Goal: Find specific page/section: Find specific page/section

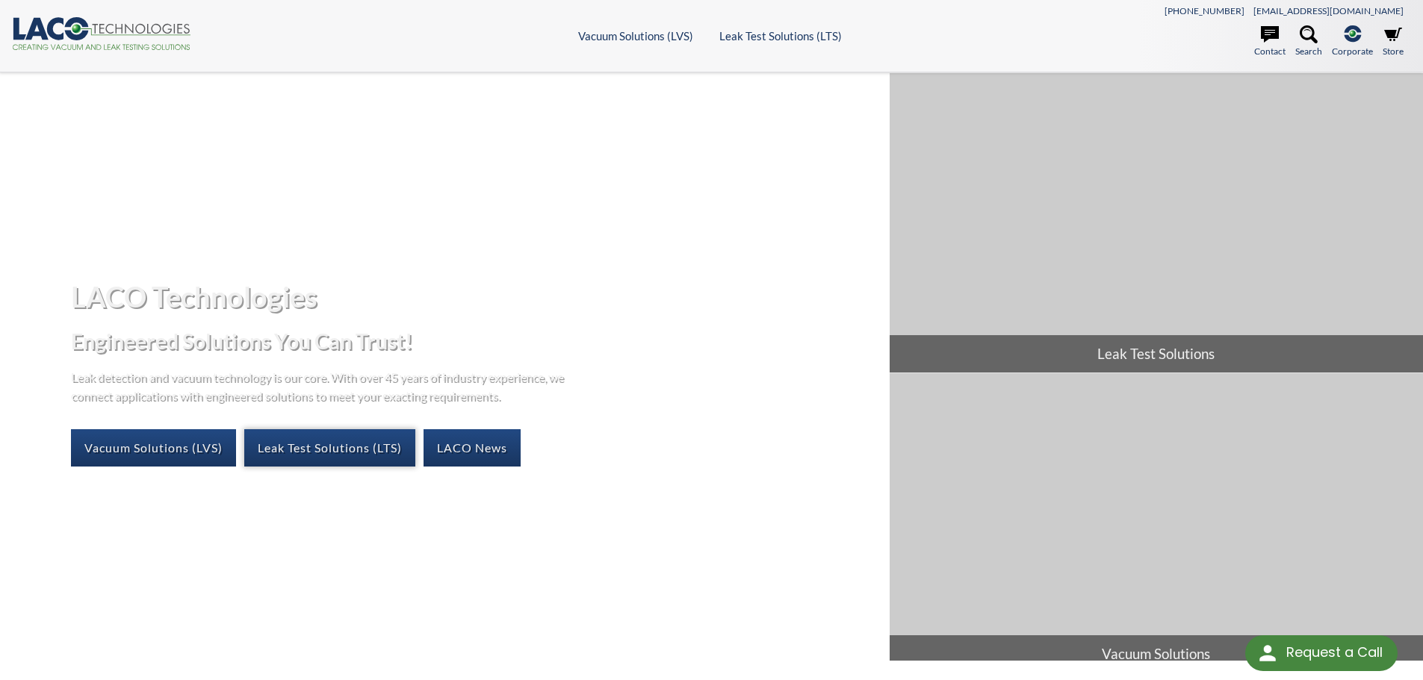
click at [290, 452] on link "Leak Test Solutions (LTS)" at bounding box center [329, 447] width 171 height 37
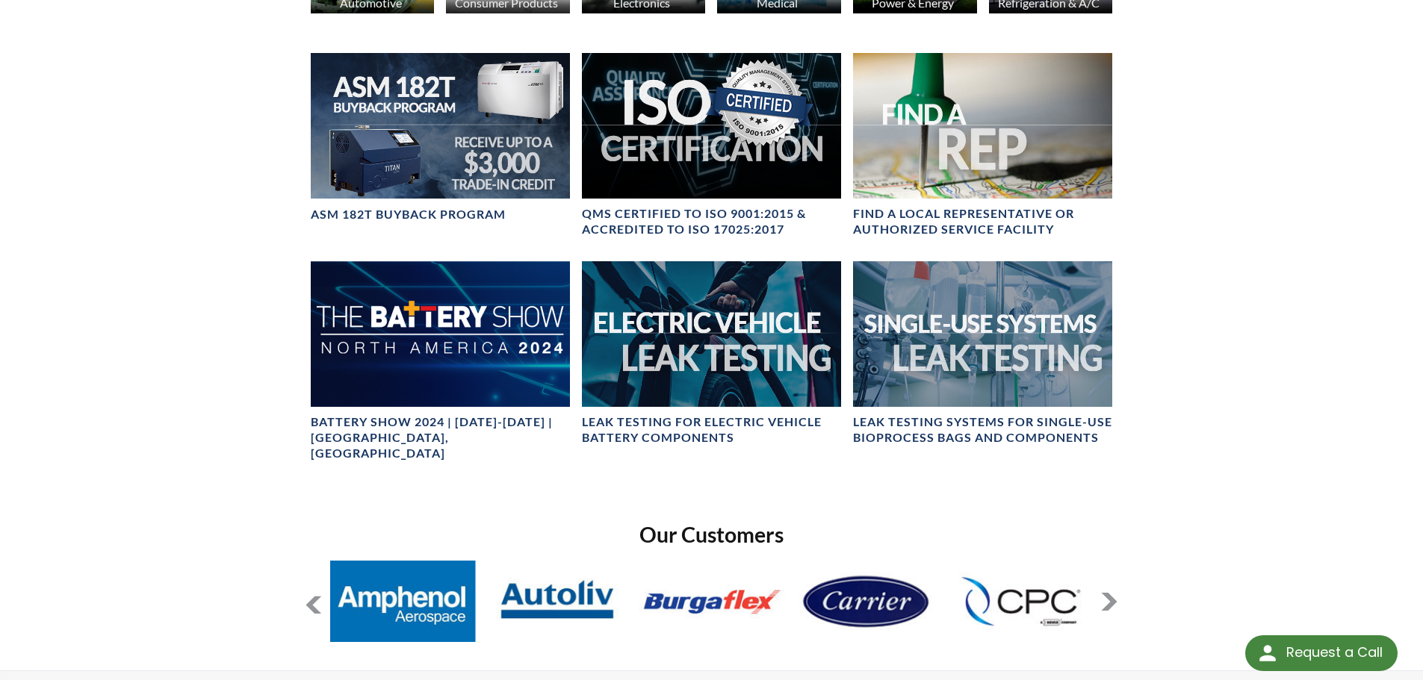
scroll to position [597, 0]
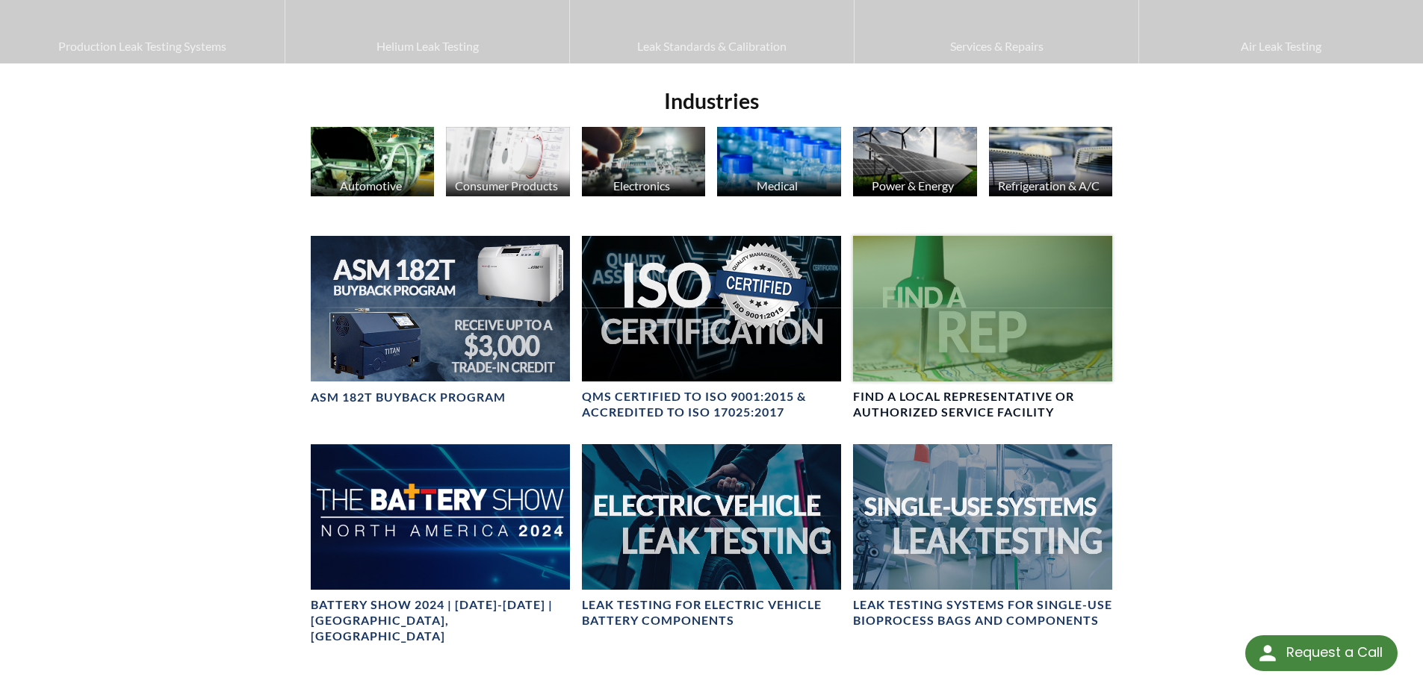
click at [981, 307] on div at bounding box center [982, 309] width 259 height 146
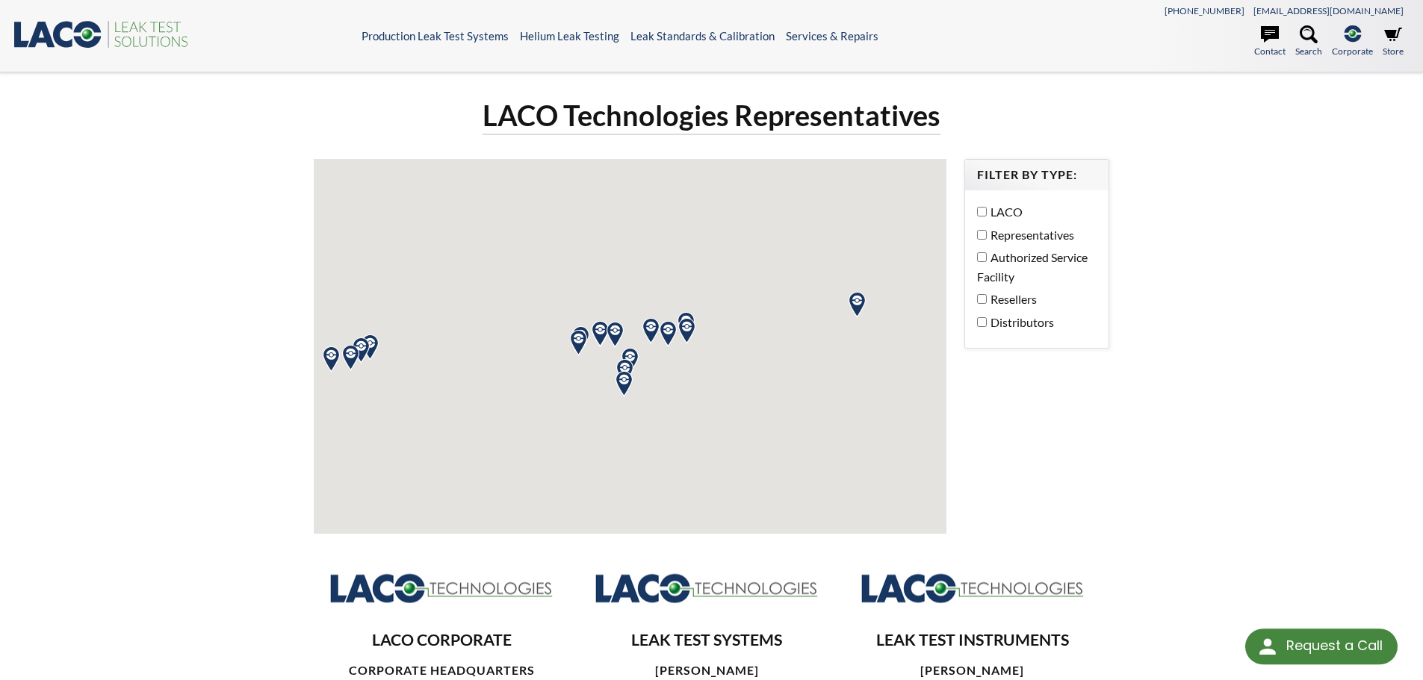
select select "Language Translate Widget"
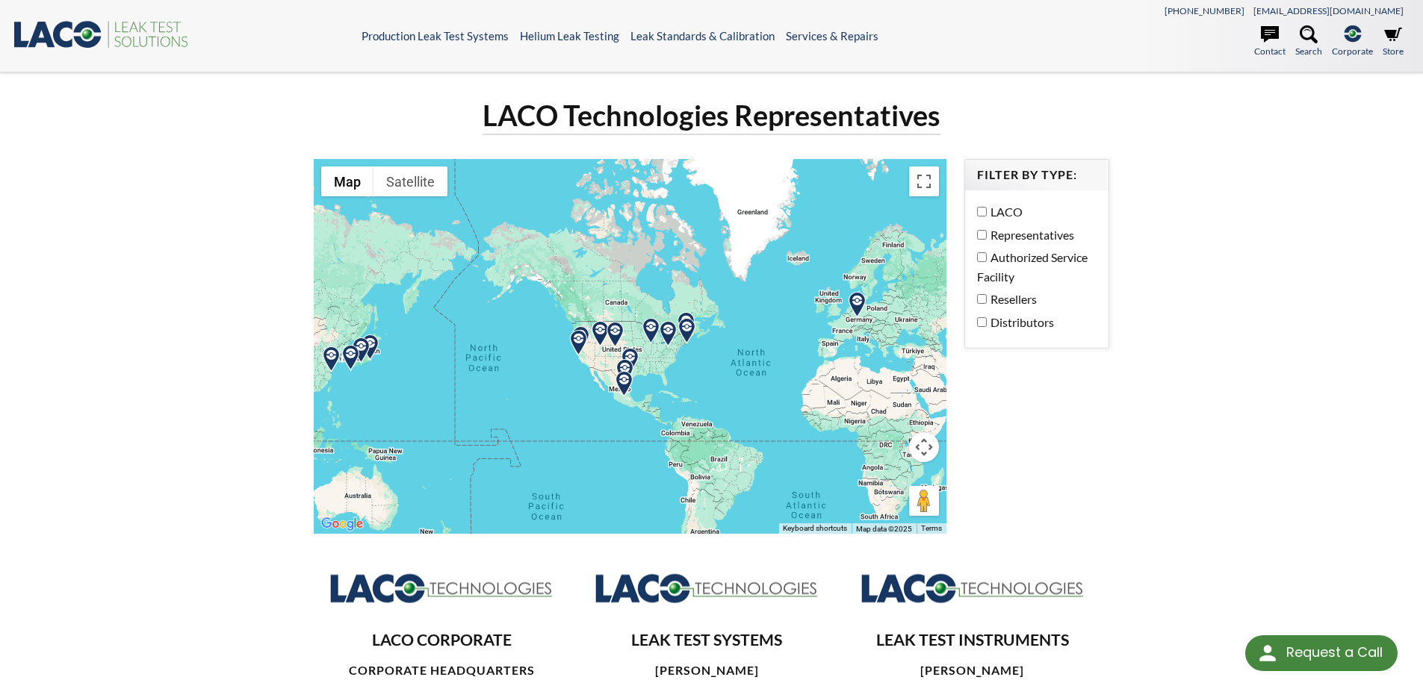
click at [726, 396] on div at bounding box center [630, 346] width 633 height 375
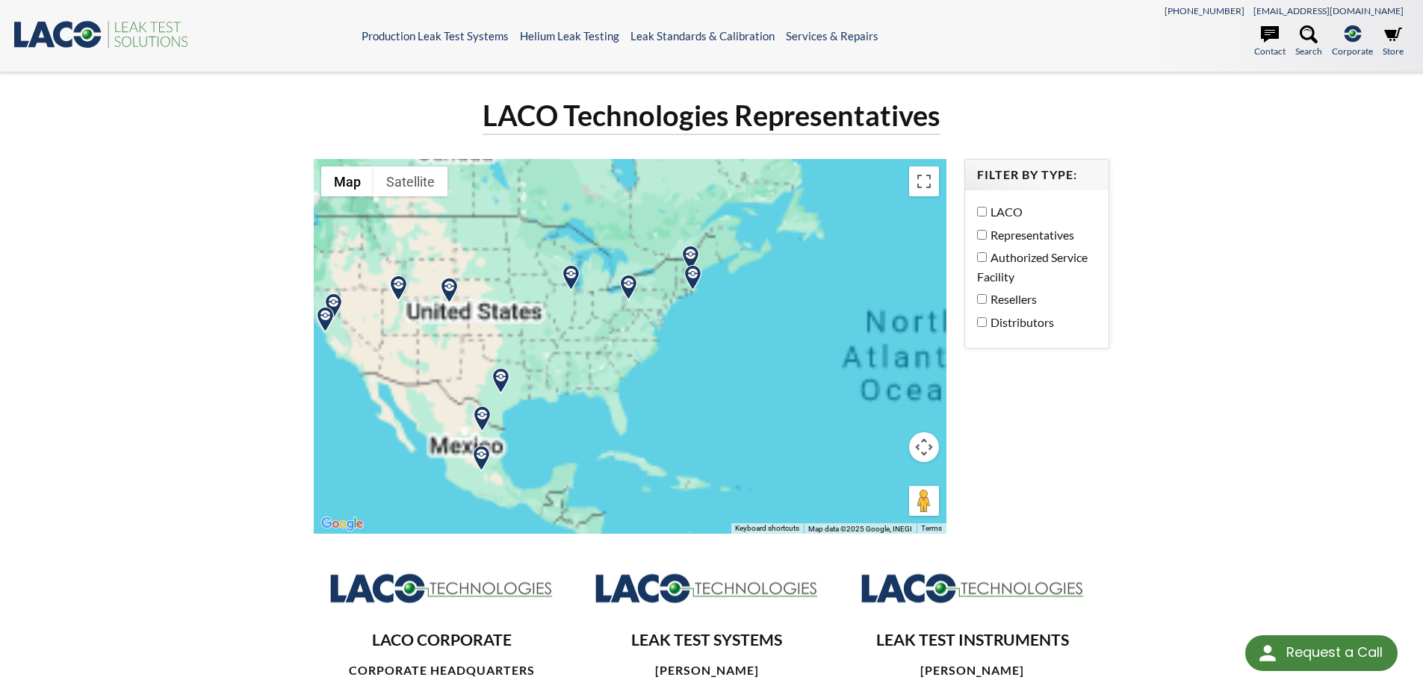
drag, startPoint x: 684, startPoint y: 365, endPoint x: 673, endPoint y: 368, distance: 11.6
click at [679, 367] on div at bounding box center [630, 346] width 633 height 375
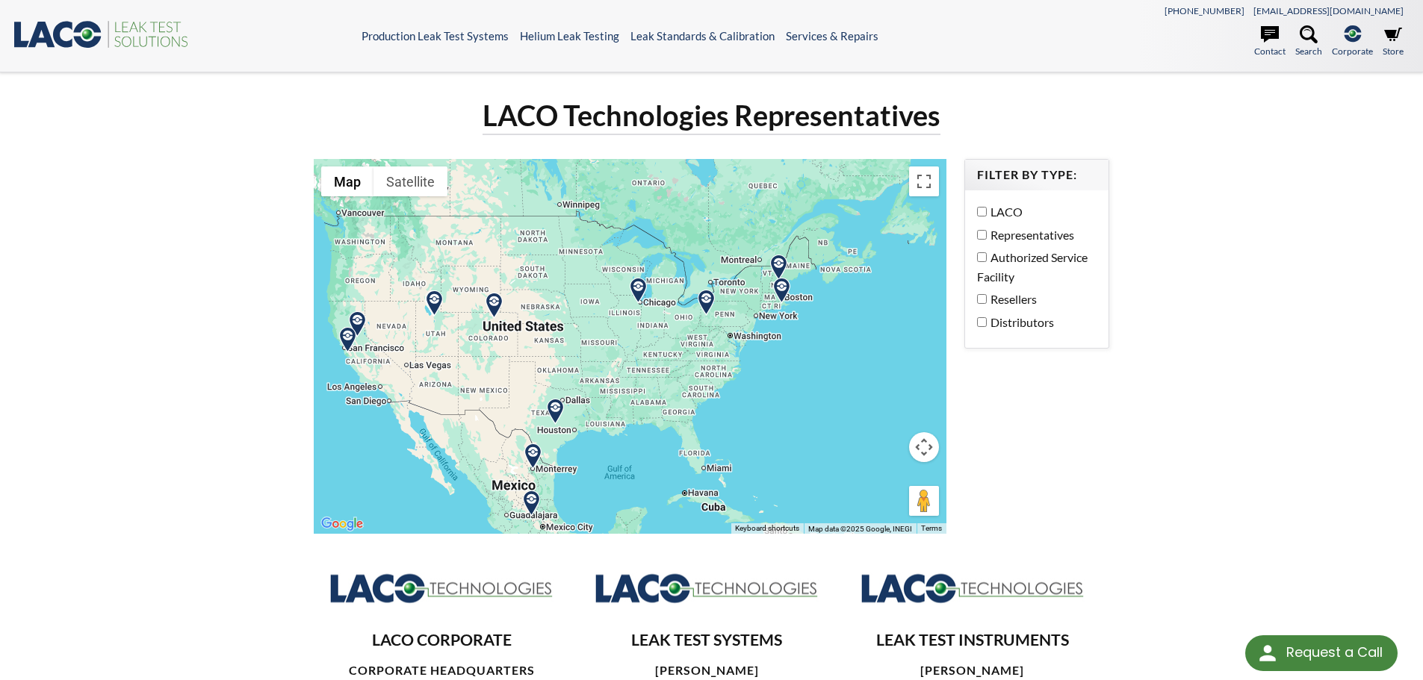
drag, startPoint x: 495, startPoint y: 352, endPoint x: 618, endPoint y: 385, distance: 127.0
click at [618, 385] on div at bounding box center [630, 346] width 633 height 375
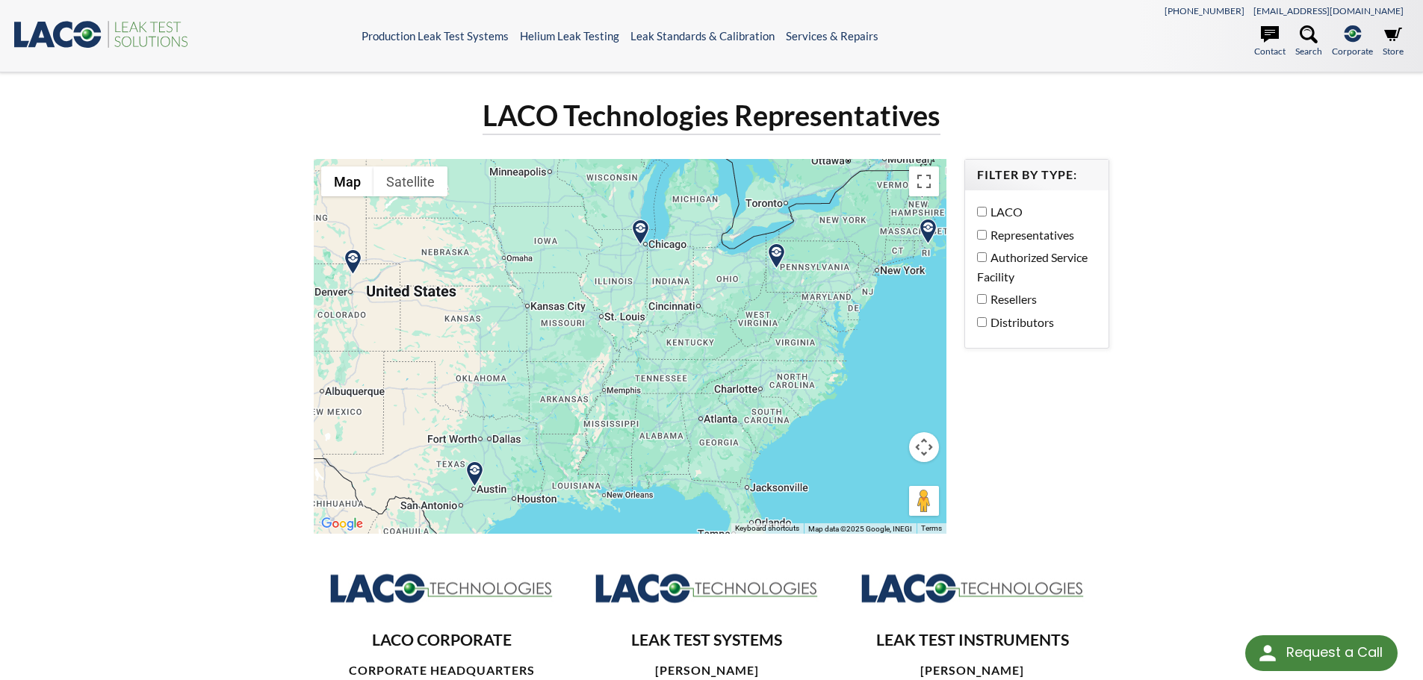
click at [689, 379] on div at bounding box center [630, 346] width 633 height 375
click at [777, 256] on img at bounding box center [776, 256] width 26 height 26
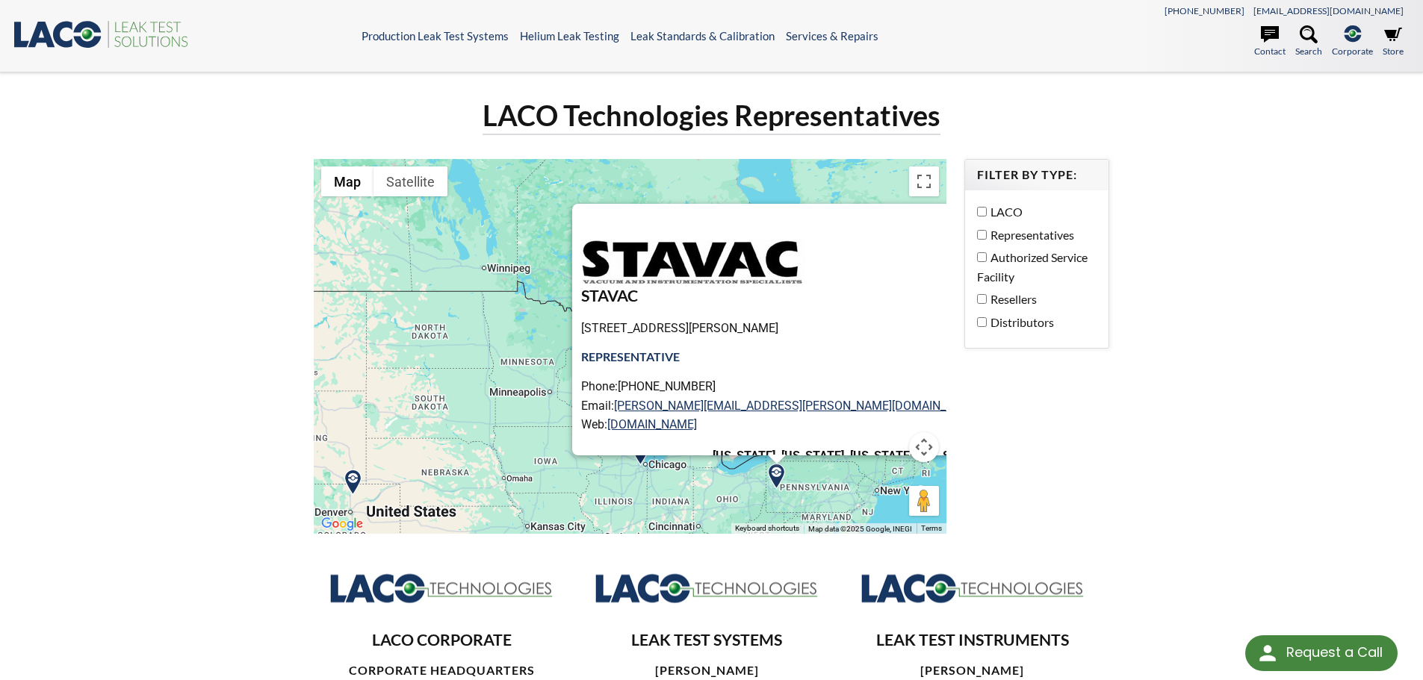
click at [646, 442] on img at bounding box center [640, 453] width 26 height 26
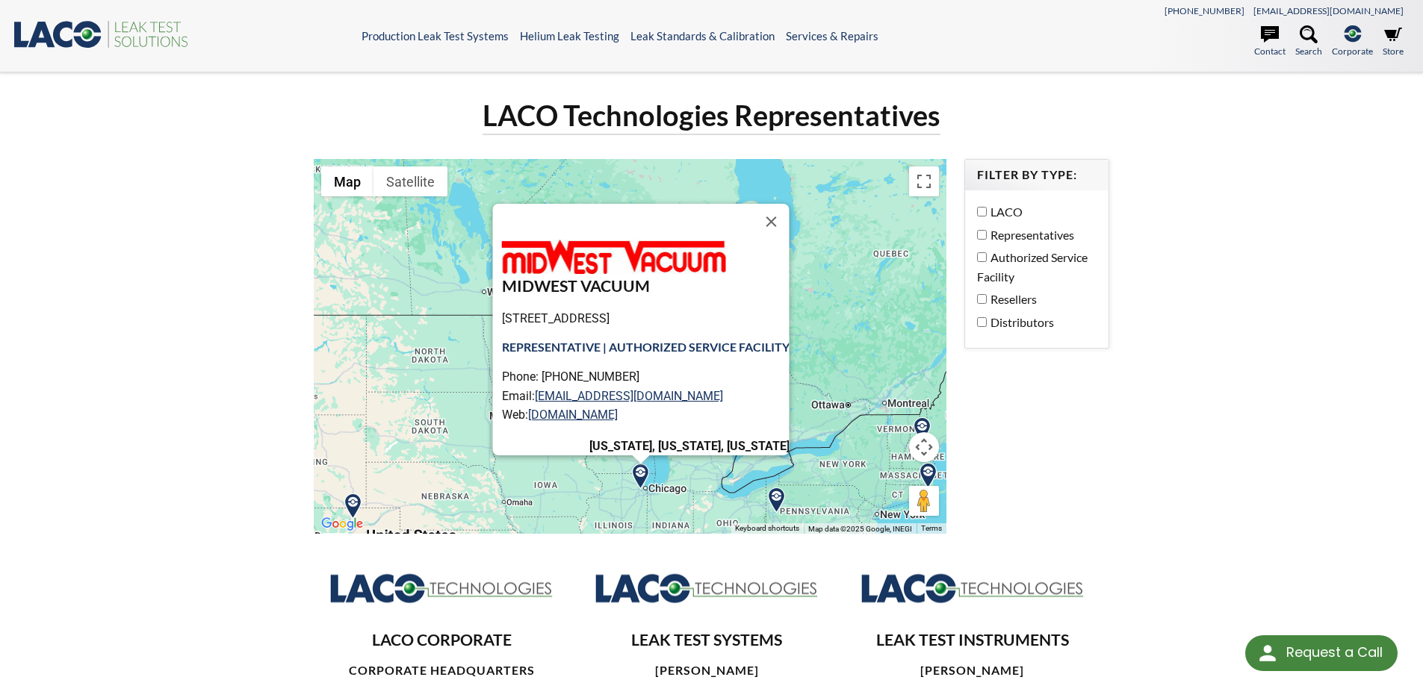
click at [590, 460] on div "MIDWEST VACUUM 15 Spinning Wheel Rd, Hinsdale, IL 60521, USA Representative | A…" at bounding box center [630, 346] width 633 height 375
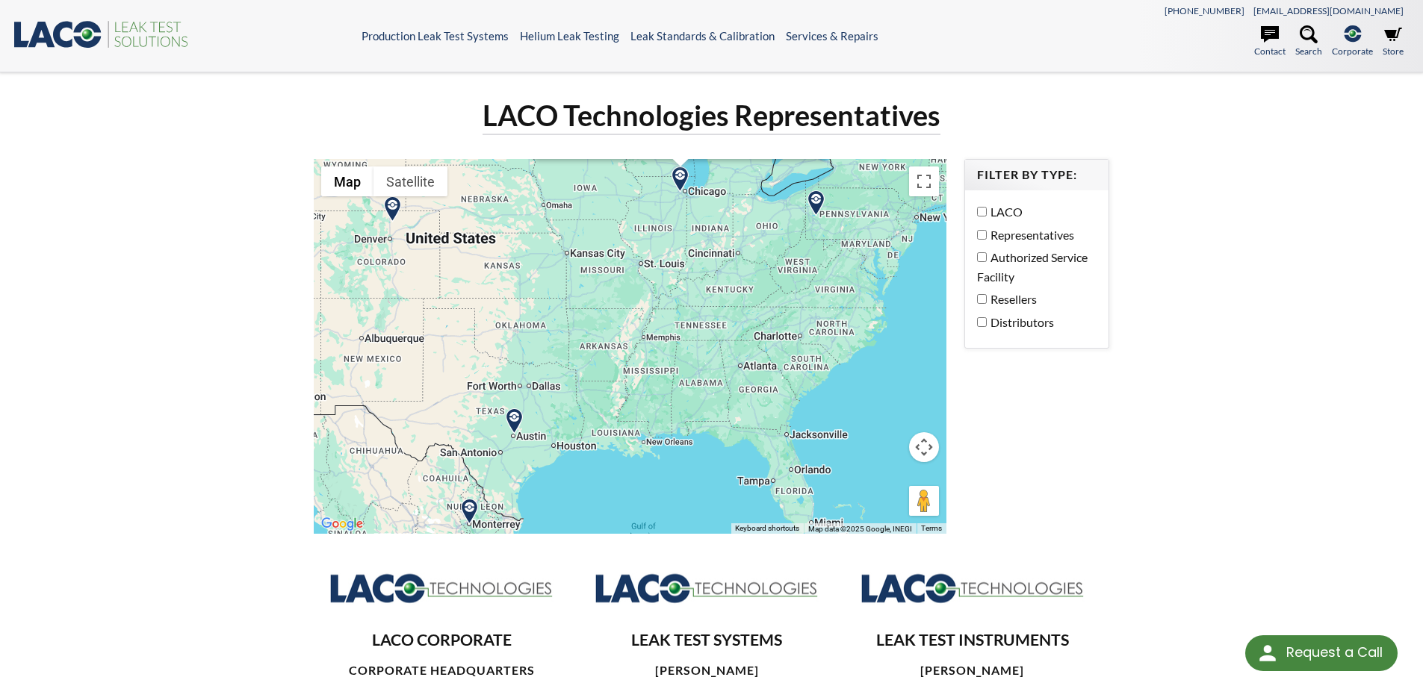
drag, startPoint x: 569, startPoint y: 497, endPoint x: 609, endPoint y: 204, distance: 295.4
click at [609, 204] on div "MIDWEST VACUUM 15 Spinning Wheel Rd, Hinsdale, IL 60521, USA Representative | A…" at bounding box center [630, 346] width 633 height 375
click at [518, 423] on img at bounding box center [514, 421] width 26 height 26
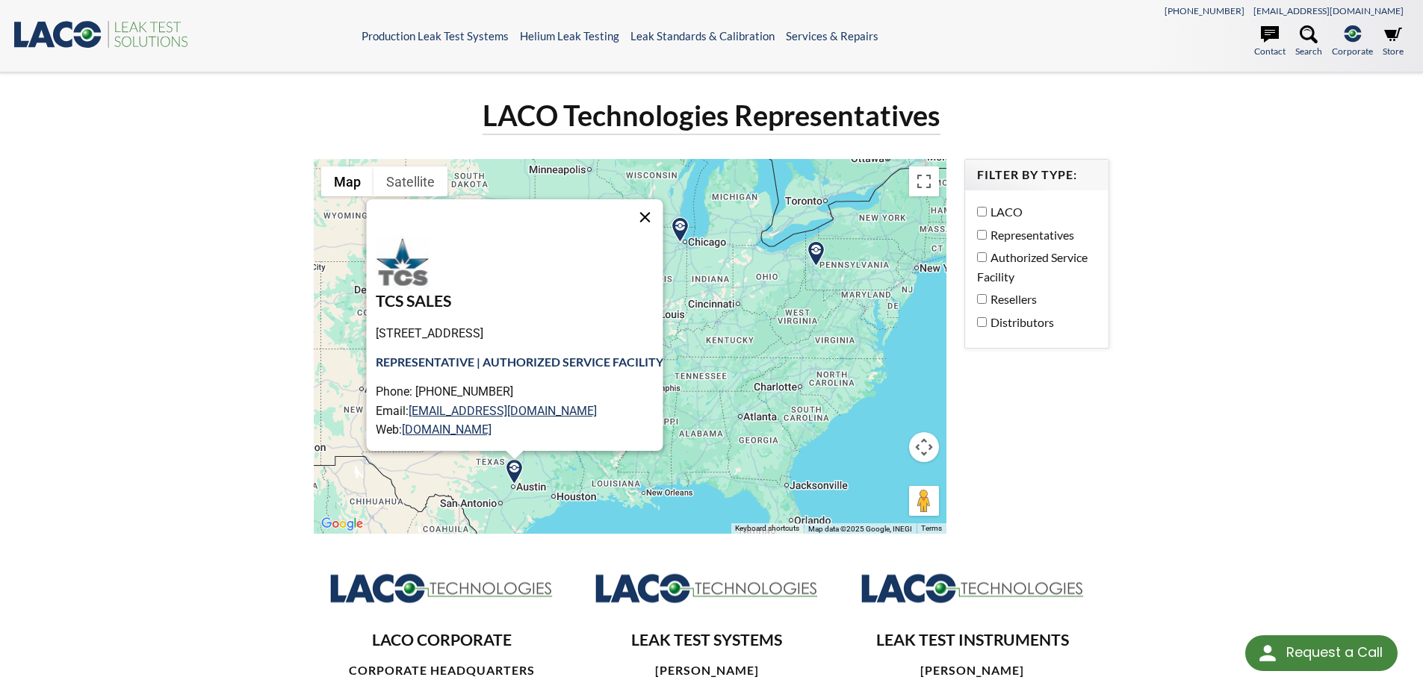
click at [647, 211] on button "Close" at bounding box center [645, 217] width 36 height 36
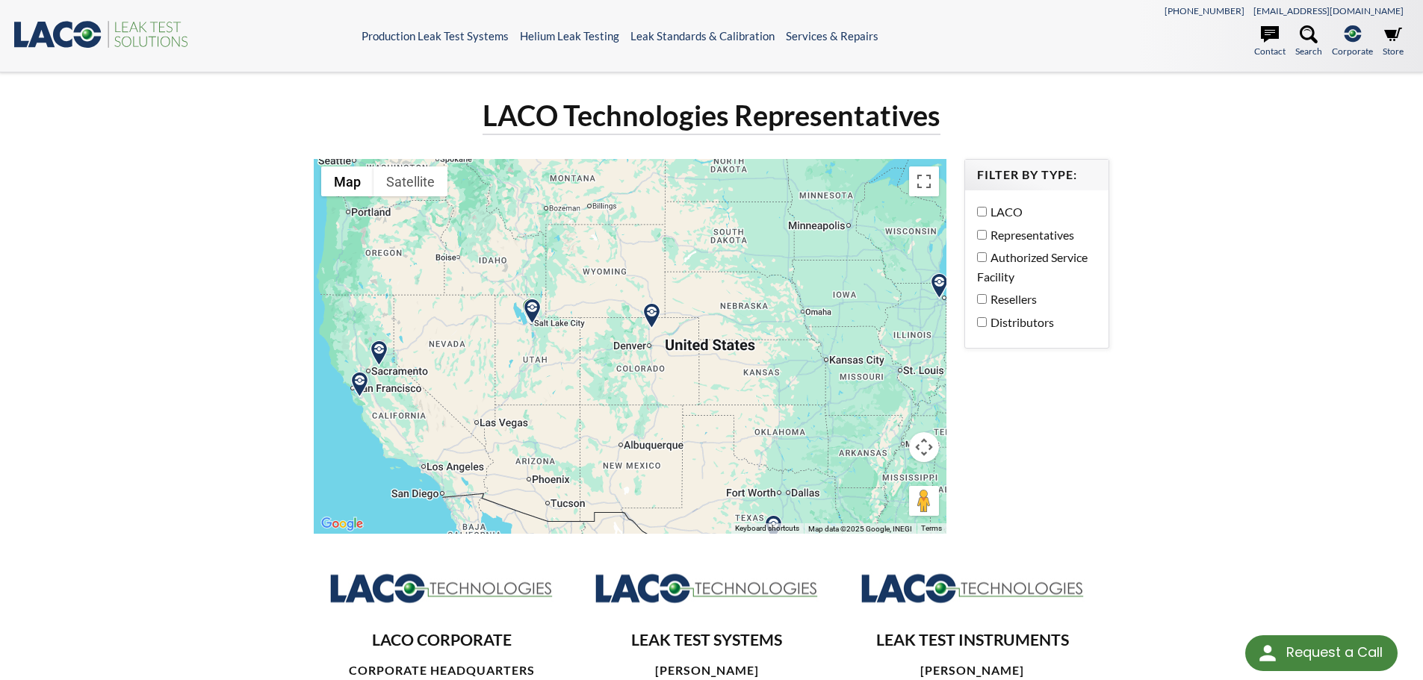
drag, startPoint x: 471, startPoint y: 312, endPoint x: 730, endPoint y: 370, distance: 264.7
click at [730, 370] on div at bounding box center [630, 346] width 633 height 375
click at [535, 317] on img at bounding box center [530, 311] width 26 height 26
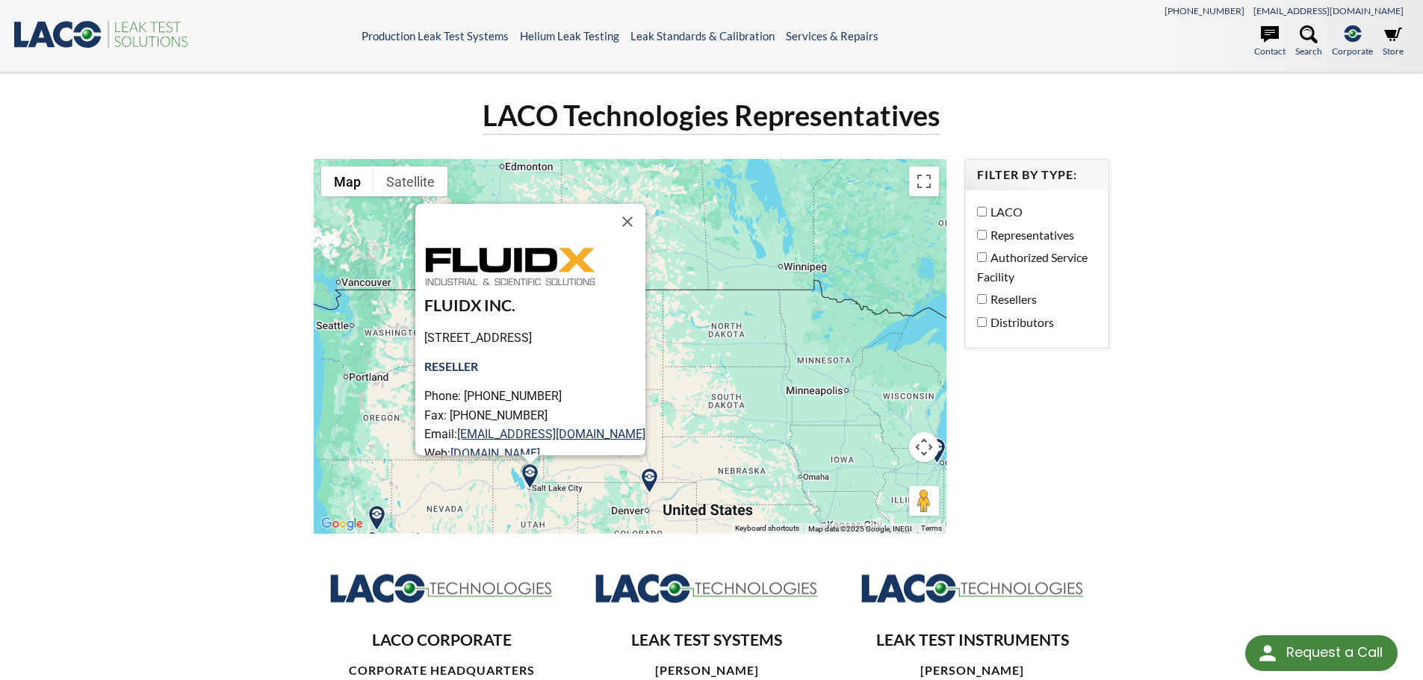
click at [653, 479] on img at bounding box center [649, 481] width 26 height 26
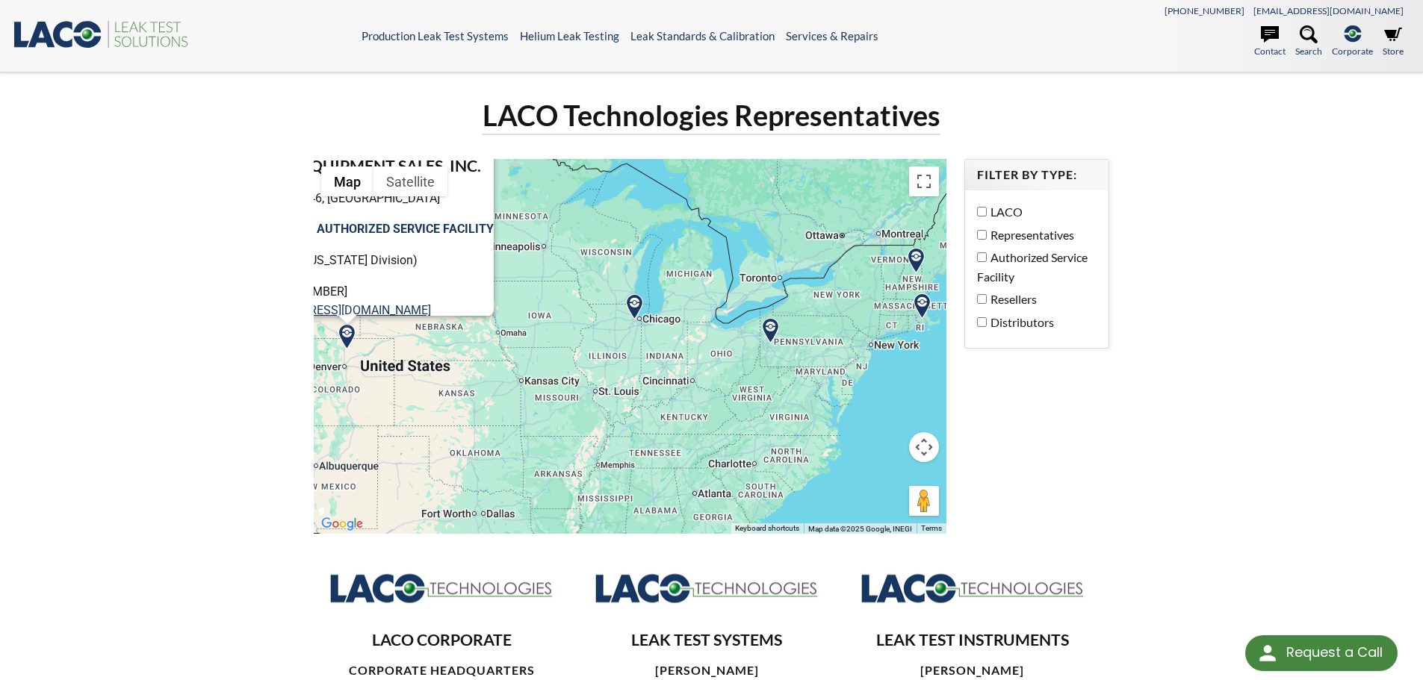
drag, startPoint x: 797, startPoint y: 478, endPoint x: 493, endPoint y: 338, distance: 334.8
click at [493, 338] on div "TECHNICAL EQUIPMENT SALES, INC. Severance, CO 80546, USA REPRESENTATIVE | AUTHO…" at bounding box center [630, 346] width 633 height 375
click at [699, 354] on div "TECHNICAL EQUIPMENT SALES, INC. Severance, CO 80546, USA REPRESENTATIVE | AUTHO…" at bounding box center [630, 346] width 633 height 375
click at [921, 303] on img at bounding box center [922, 306] width 26 height 26
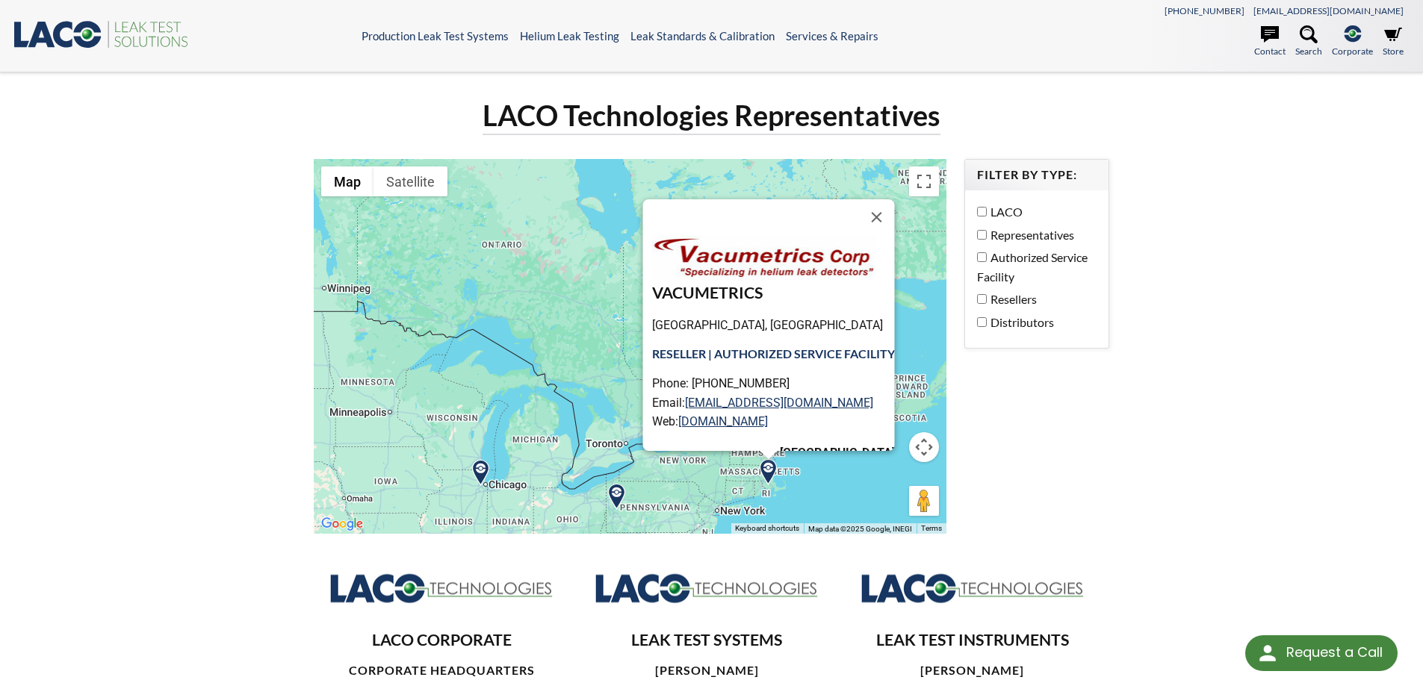
click at [585, 409] on div "VACUMETRICS East Taunton, MA 02718, USA RESELLER | AUTHORIZED SERVICE FACILITY …" at bounding box center [630, 346] width 633 height 375
click at [881, 210] on button "Close" at bounding box center [876, 217] width 36 height 36
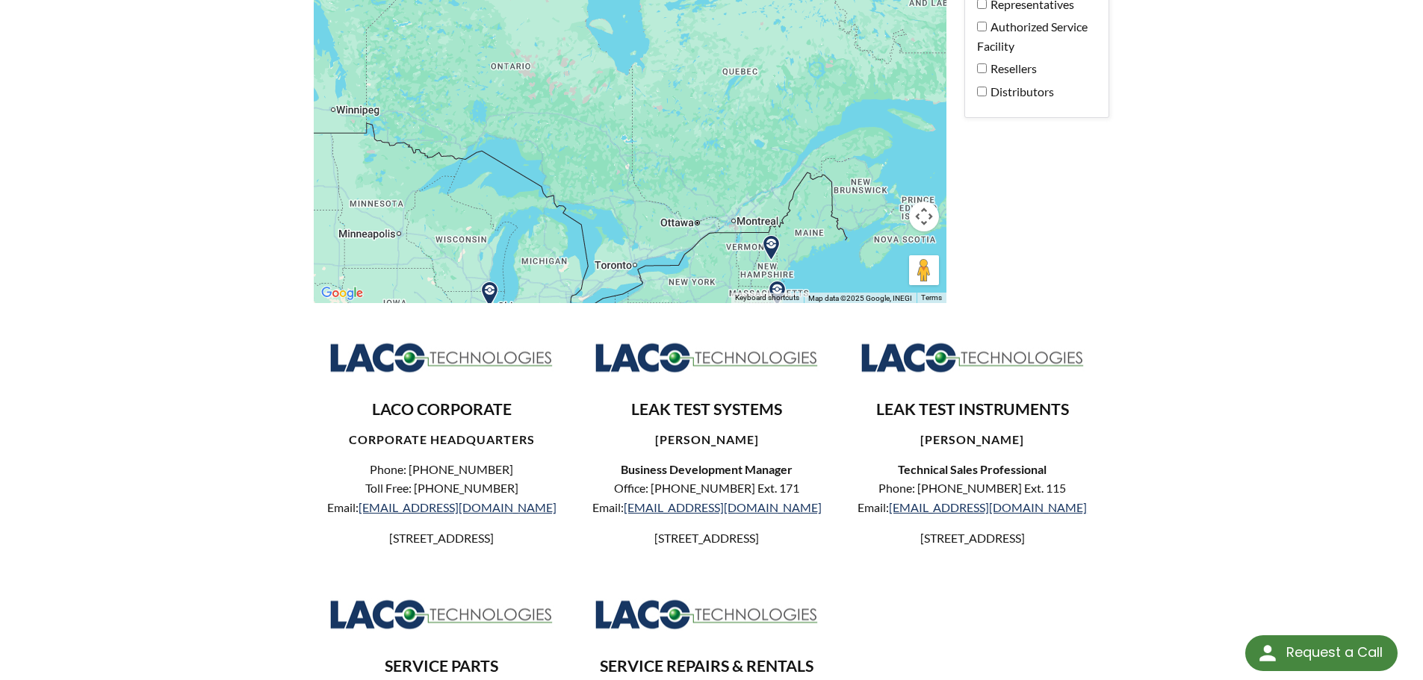
drag, startPoint x: 842, startPoint y: 505, endPoint x: 862, endPoint y: 513, distance: 21.1
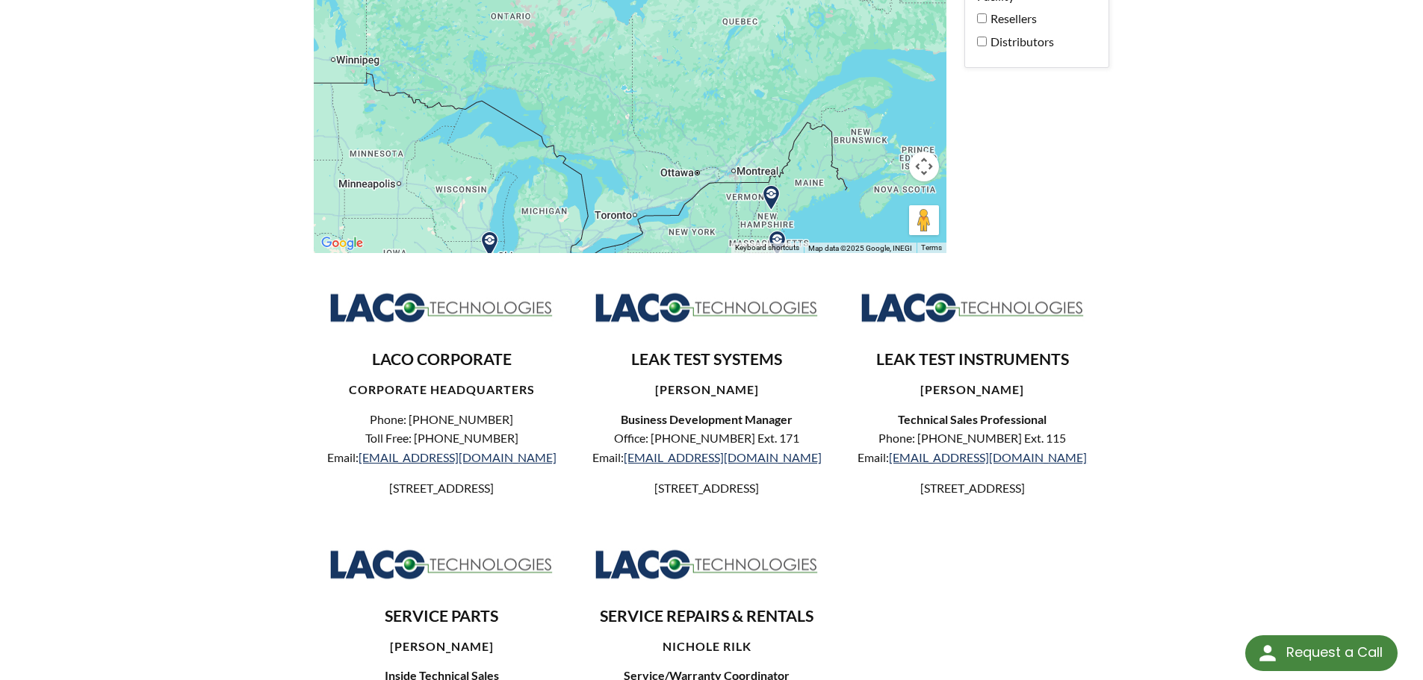
scroll to position [299, 0]
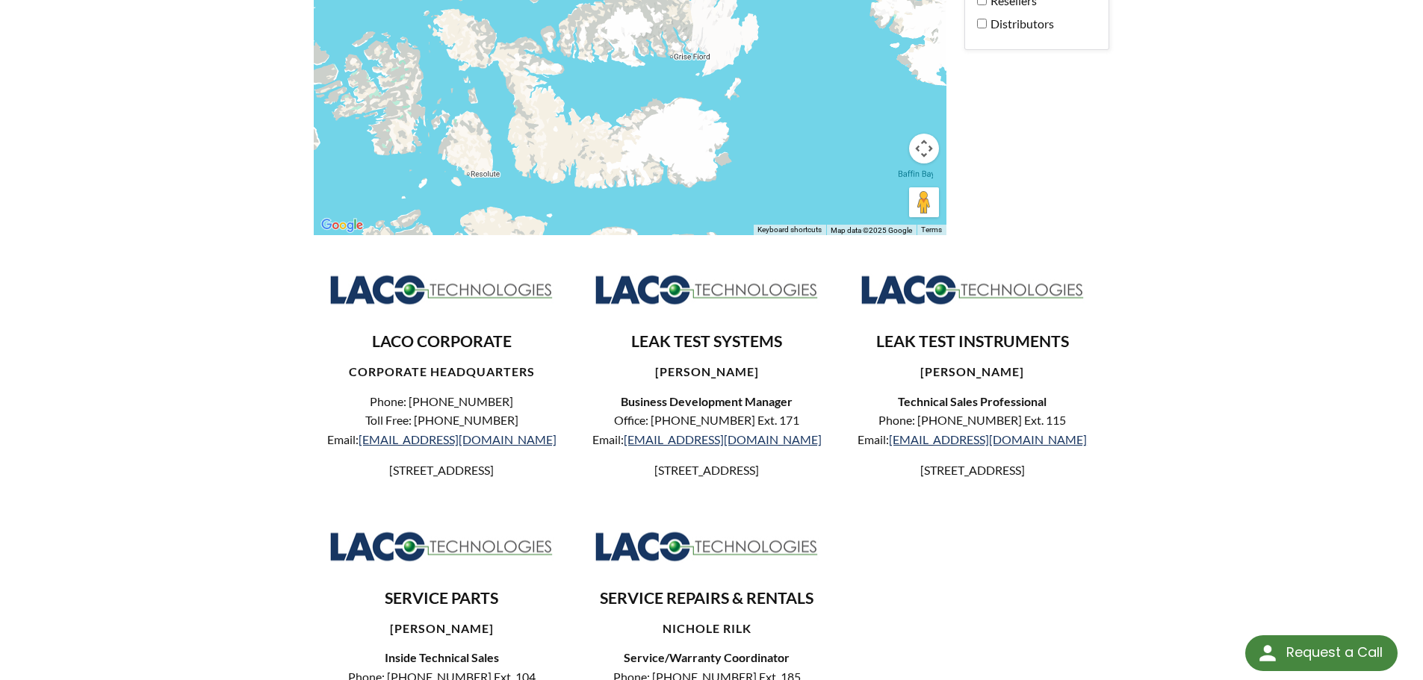
drag, startPoint x: 862, startPoint y: 513, endPoint x: 1084, endPoint y: 583, distance: 232.6
click at [1084, 583] on div "LACO CORPORATE CORPORATE HEADQUARTERS Phone: 801-486-1004 Toll Free: 800-465-10…" at bounding box center [712, 516] width 796 height 514
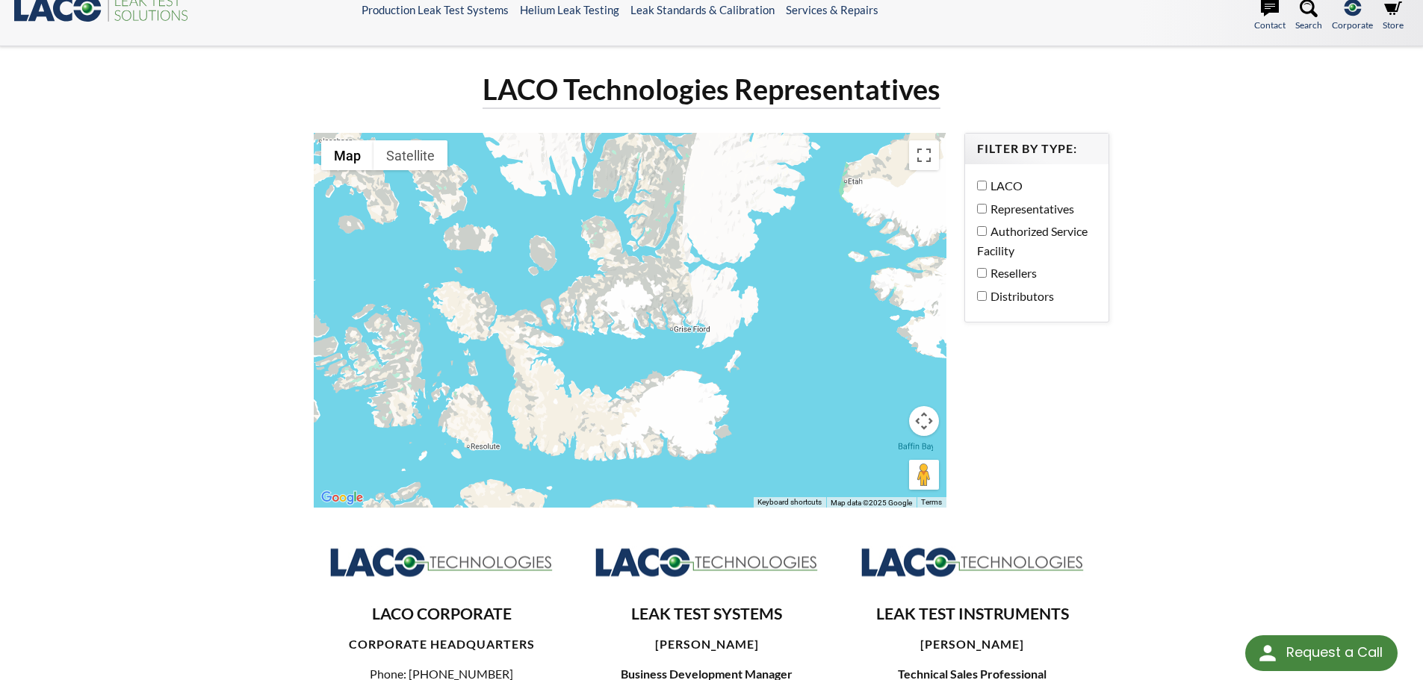
scroll to position [0, 0]
